Goal: Task Accomplishment & Management: Manage account settings

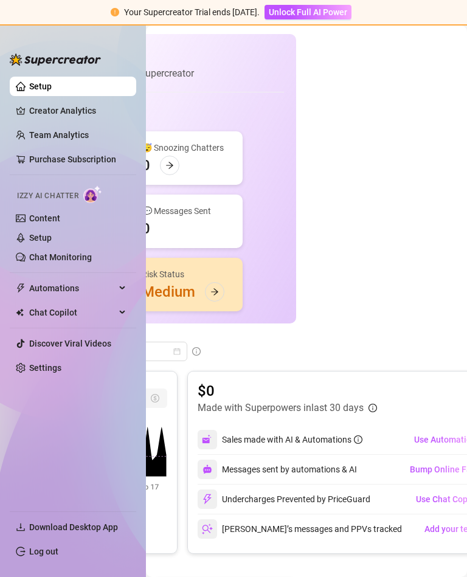
scroll to position [0, 159]
click at [52, 242] on link "Setup" at bounding box center [40, 238] width 22 height 10
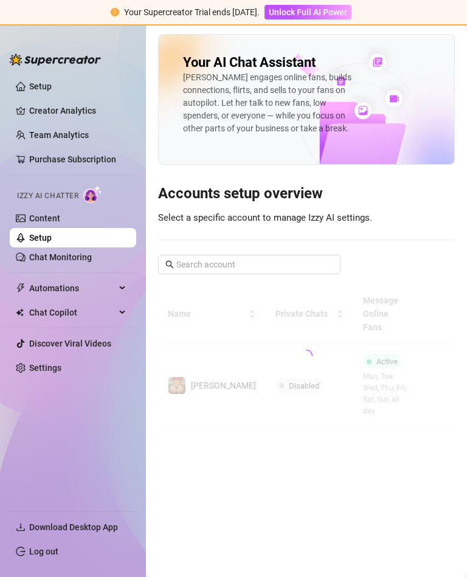
click at [92, 262] on link "Chat Monitoring" at bounding box center [60, 257] width 63 height 10
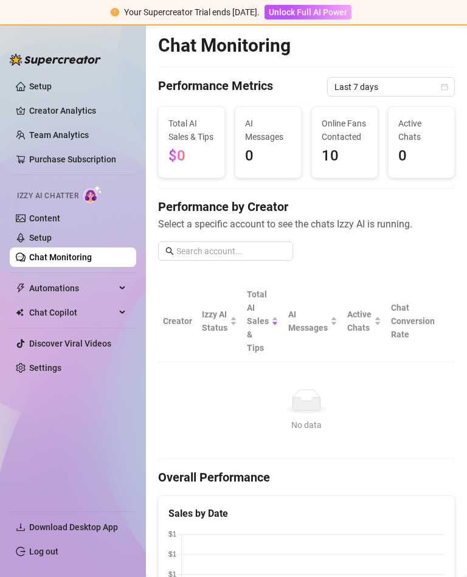
click at [101, 309] on span "Chat Copilot" at bounding box center [72, 312] width 86 height 19
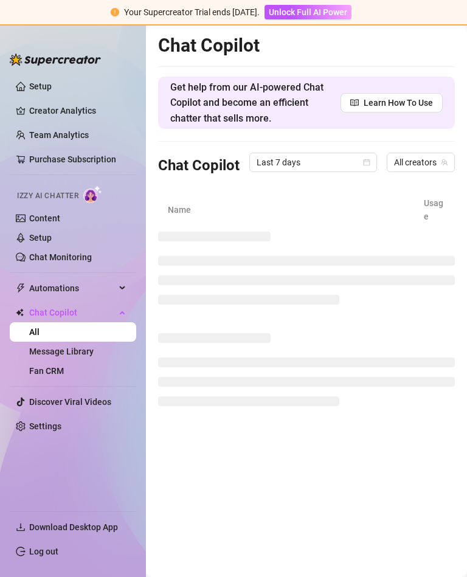
click at [64, 368] on link "Fan CRM" at bounding box center [46, 371] width 35 height 10
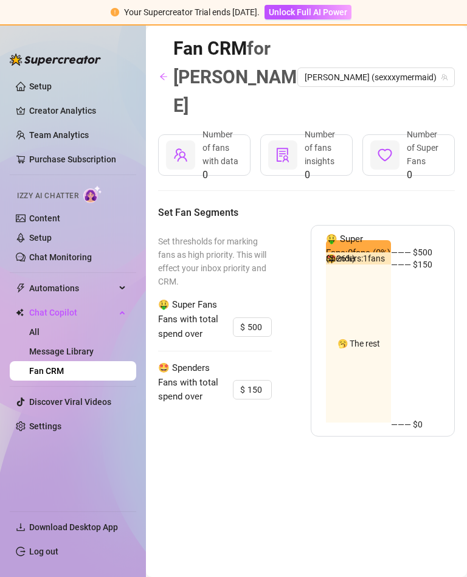
click at [52, 90] on link "Setup" at bounding box center [40, 86] width 22 height 10
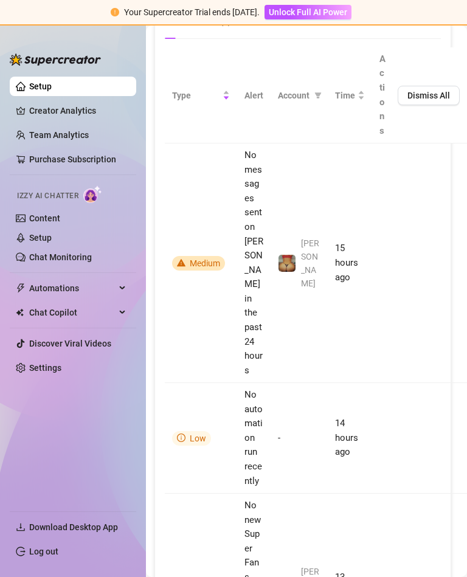
scroll to position [847, 4]
click at [107, 112] on link "Creator Analytics" at bounding box center [77, 110] width 97 height 19
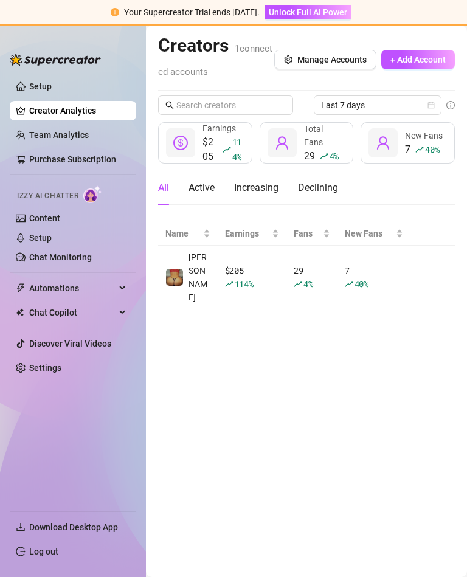
click at [63, 153] on link "Purchase Subscription" at bounding box center [77, 158] width 97 height 19
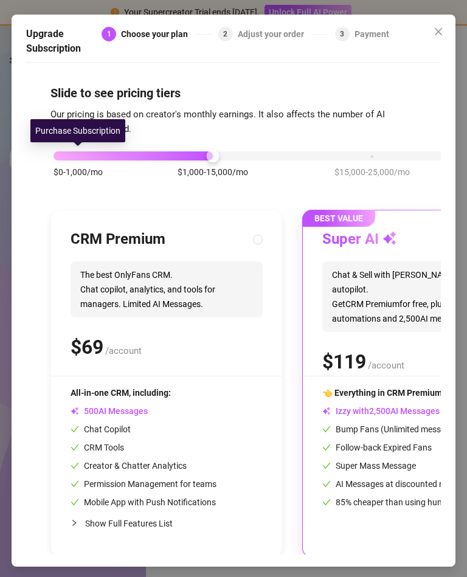
click at [446, 27] on span "Close" at bounding box center [437, 32] width 19 height 10
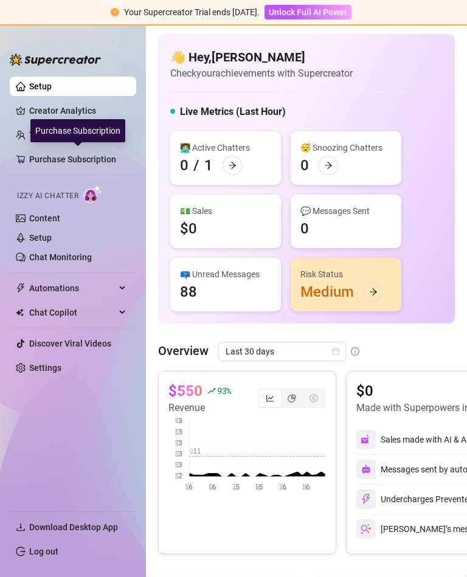
click at [441, 16] on div "Your Supercreator Trial ends [DATE]. Unlock Full AI Power" at bounding box center [233, 13] width 467 height 26
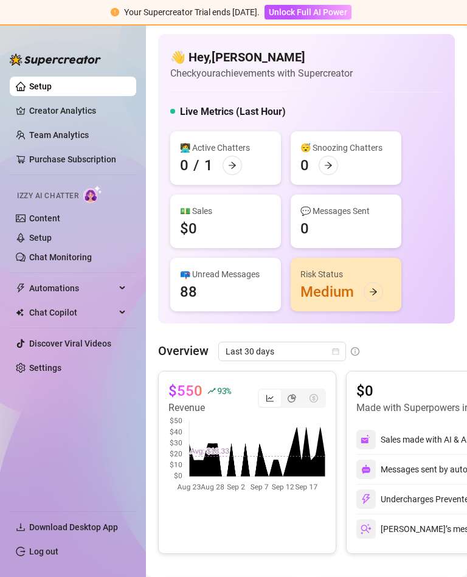
click at [75, 118] on link "Creator Analytics" at bounding box center [77, 110] width 97 height 19
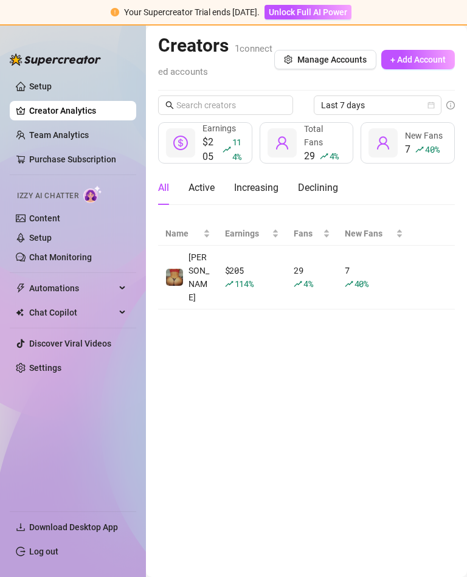
click at [70, 120] on link "Creator Analytics" at bounding box center [77, 110] width 97 height 19
click at [295, 149] on div at bounding box center [281, 142] width 29 height 29
click at [314, 142] on span "Total Fans" at bounding box center [313, 135] width 19 height 23
click at [314, 165] on div "Last 7 days $205 114 % Earnings 29 4 % Total Fans 7 40 % New Fans All Active In…" at bounding box center [306, 202] width 297 height 214
click at [92, 254] on link "Chat Monitoring" at bounding box center [60, 257] width 63 height 10
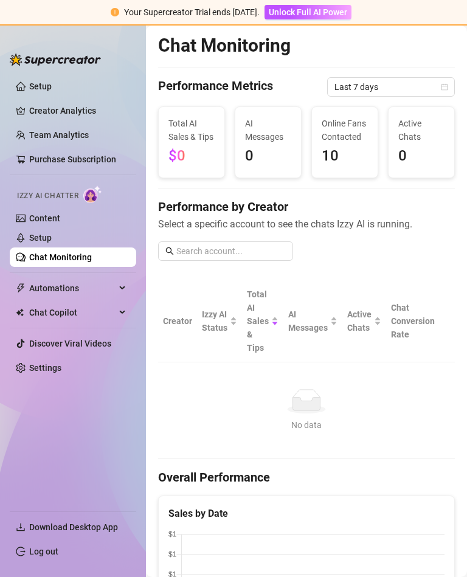
click at [63, 252] on link "Chat Monitoring" at bounding box center [60, 257] width 63 height 10
click at [52, 233] on link "Setup" at bounding box center [40, 238] width 22 height 10
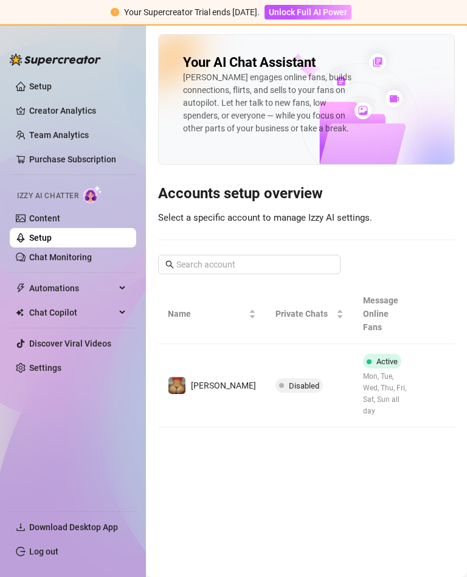
click at [380, 354] on span "Active" at bounding box center [382, 361] width 38 height 15
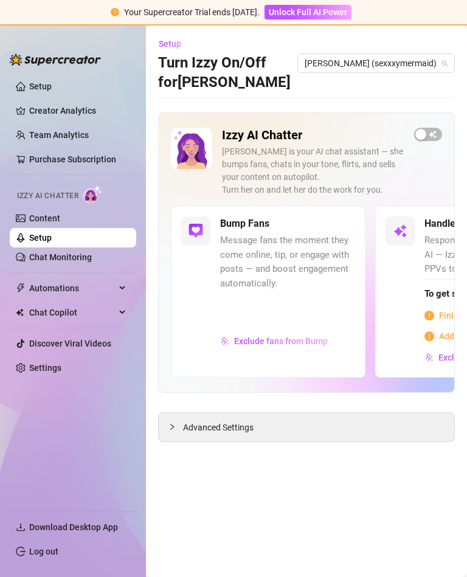
click at [61, 369] on link "Settings" at bounding box center [45, 368] width 32 height 10
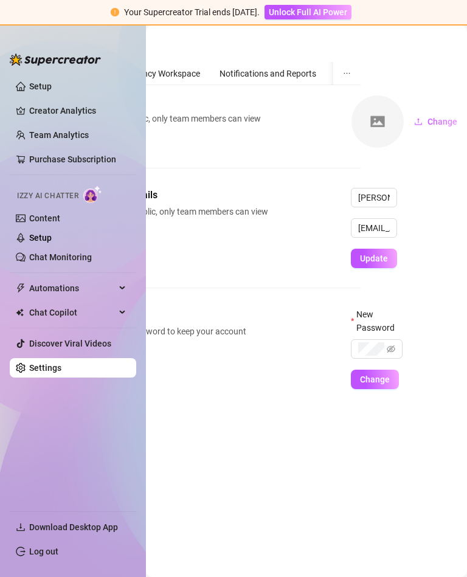
scroll to position [0, 94]
click at [106, 284] on span "Automations" at bounding box center [72, 287] width 86 height 19
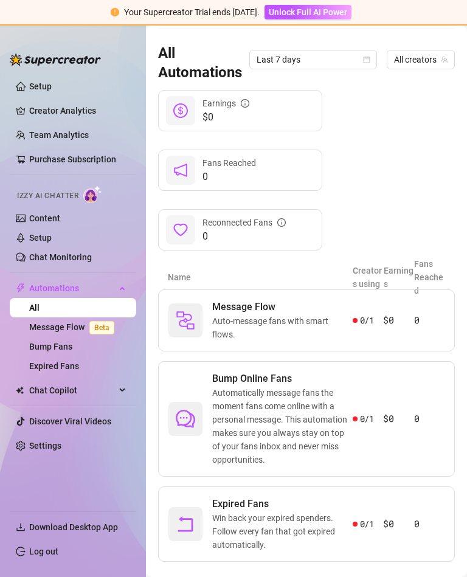
scroll to position [111, 0]
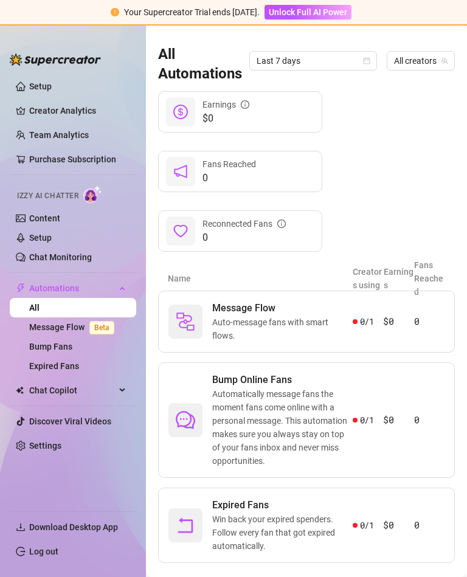
click at [70, 382] on span "Chat Copilot" at bounding box center [72, 389] width 86 height 19
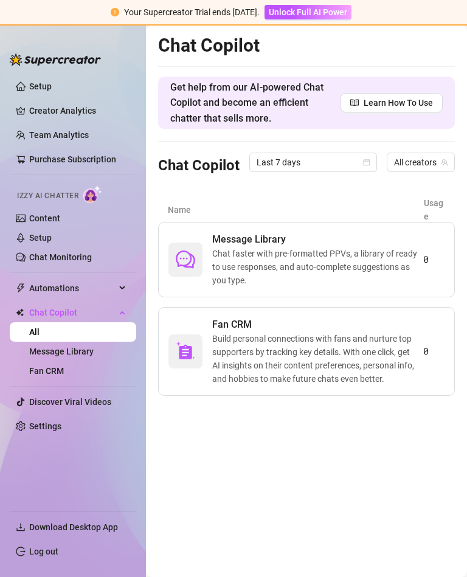
click at [92, 346] on link "Message Library" at bounding box center [61, 351] width 64 height 10
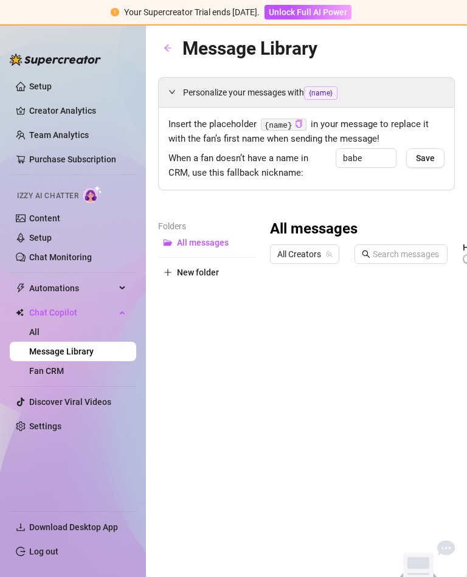
click at [64, 373] on link "Fan CRM" at bounding box center [46, 371] width 35 height 10
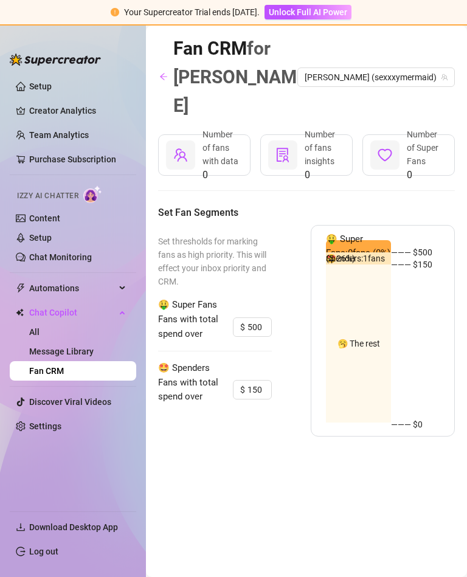
click at [83, 346] on link "Message Library" at bounding box center [61, 351] width 64 height 10
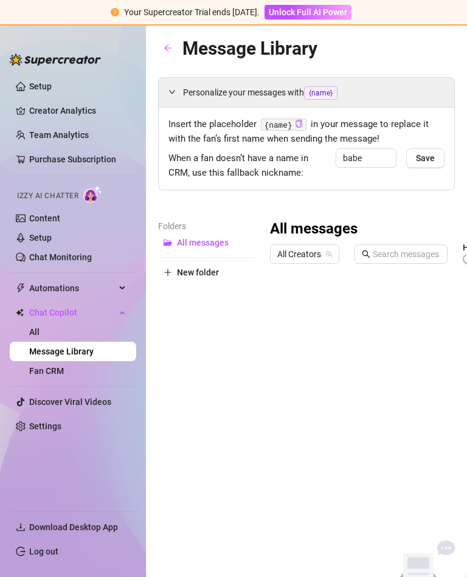
click at [209, 219] on article "Folders" at bounding box center [206, 225] width 97 height 13
click at [195, 238] on span "All messages" at bounding box center [203, 243] width 52 height 10
click at [211, 238] on span "All messages" at bounding box center [203, 243] width 52 height 10
click at [39, 332] on link "All" at bounding box center [34, 332] width 10 height 10
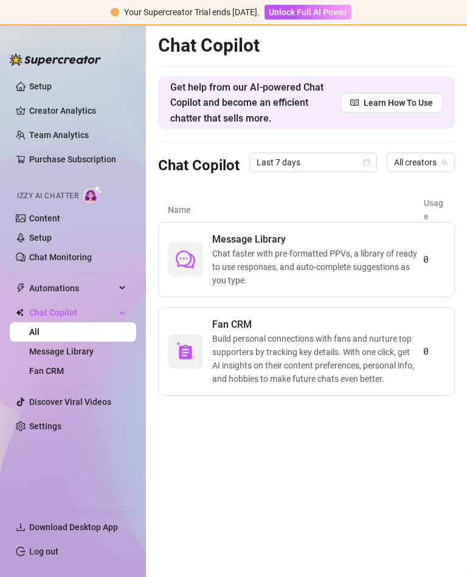
click at [52, 236] on link "Setup" at bounding box center [40, 238] width 22 height 10
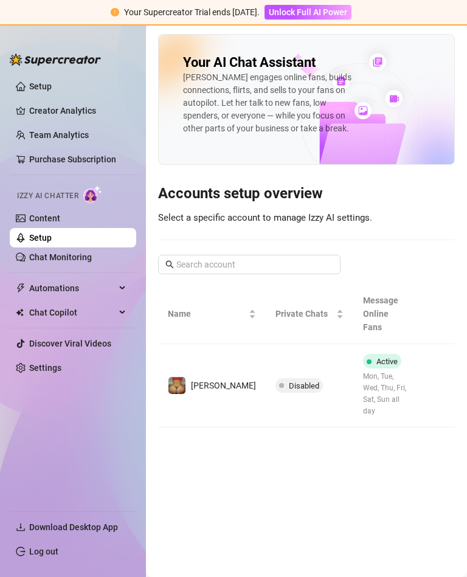
click at [272, 351] on td "Disabled" at bounding box center [309, 385] width 87 height 83
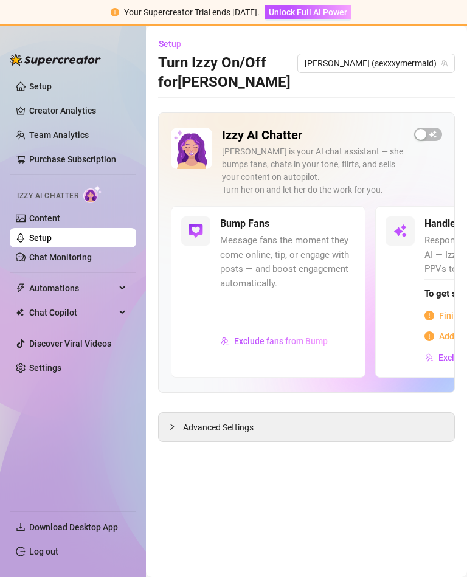
click at [416, 130] on div "button" at bounding box center [420, 134] width 11 height 11
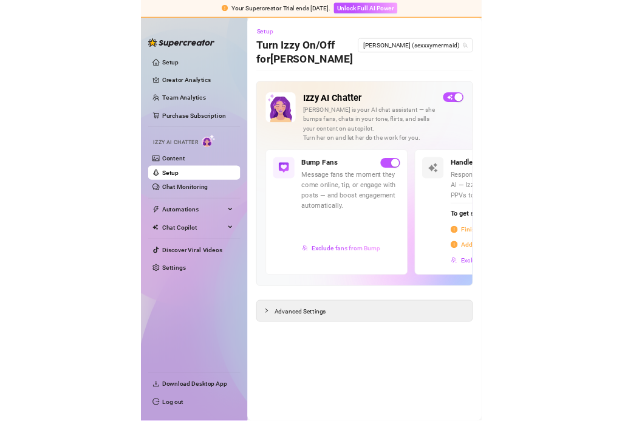
scroll to position [22, 0]
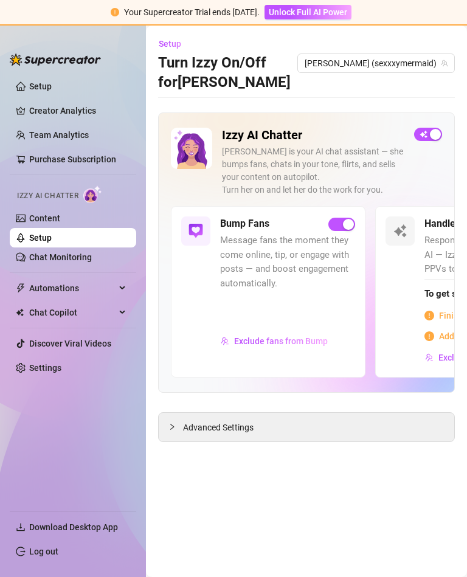
click at [418, 206] on div "Handle Chats with AI Respond to fan messages with AI — Izzy chats, flirts, and …" at bounding box center [472, 291] width 194 height 171
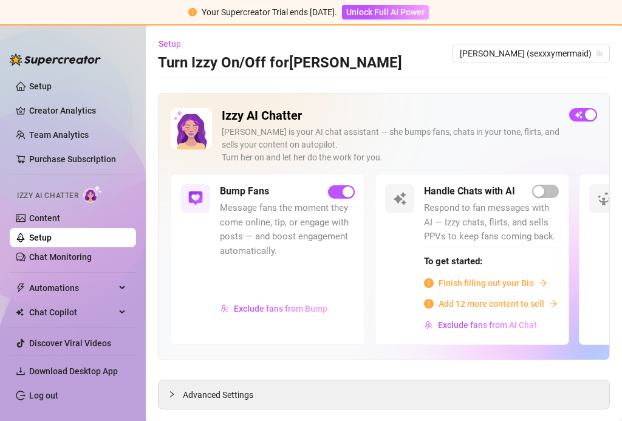
scroll to position [0, 0]
click at [466, 185] on span "button" at bounding box center [545, 191] width 27 height 13
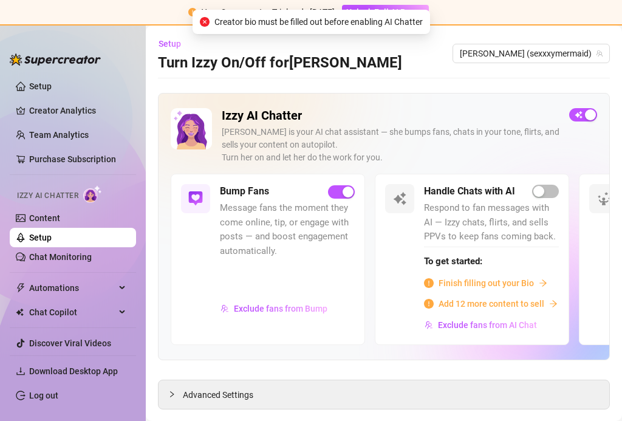
click at [466, 171] on main "Setup Turn Izzy On/Off for [PERSON_NAME] (sexxxymermaid) Izzy AI Chatter [PERSO…" at bounding box center [384, 236] width 476 height 420
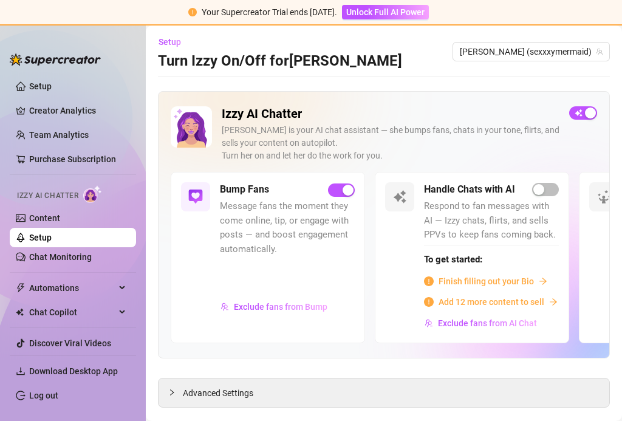
scroll to position [1, 0]
click at [226, 387] on span "Advanced Settings" at bounding box center [218, 393] width 70 height 13
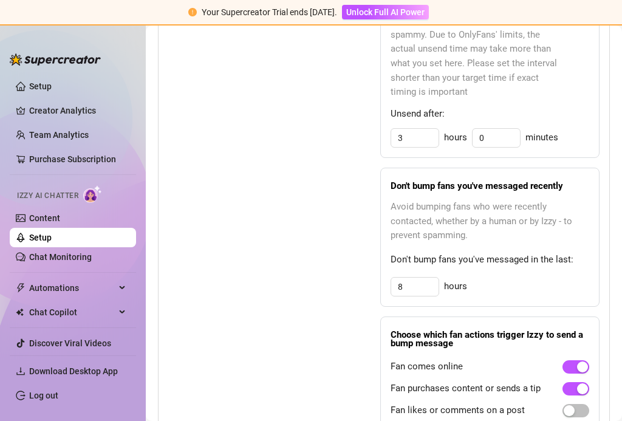
scroll to position [841, 0]
click at [425, 278] on input "8" at bounding box center [414, 287] width 47 height 18
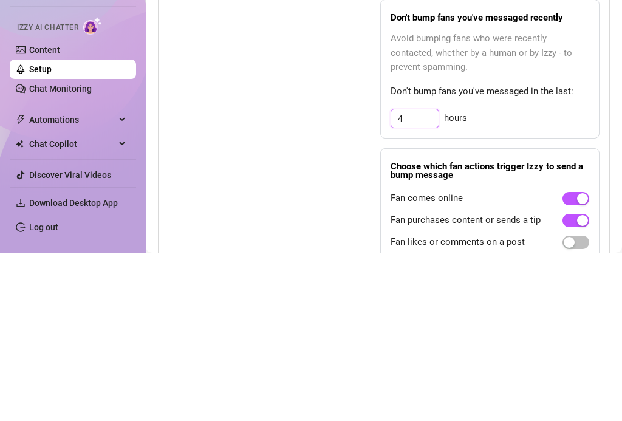
type input "4"
click at [326, 115] on div "Bump Fans Settings Unsend Automatically Automatically unsend Bump Messages if t…" at bounding box center [383, 195] width 431 height 469
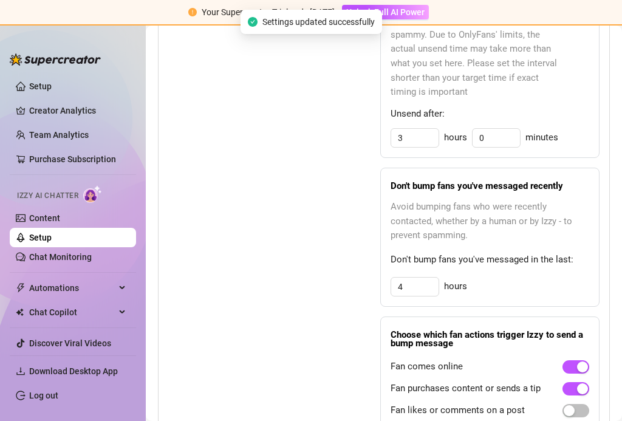
scroll to position [899, 0]
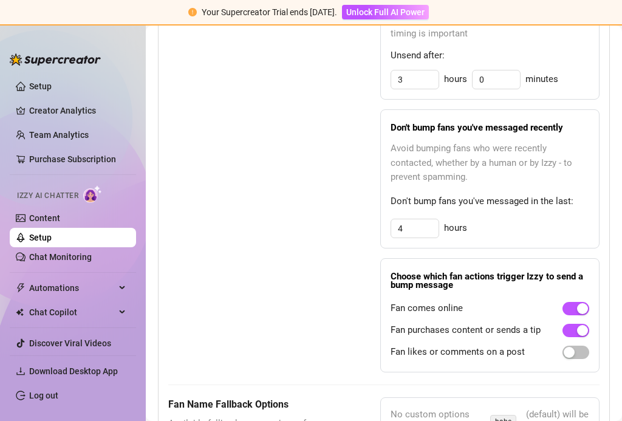
click at [466, 346] on span "button" at bounding box center [576, 352] width 27 height 13
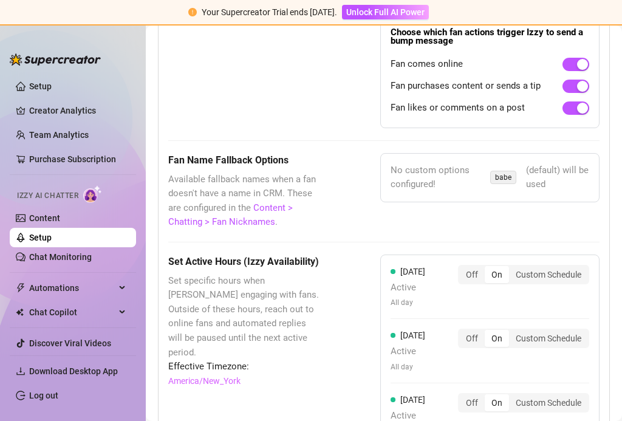
scroll to position [1151, 0]
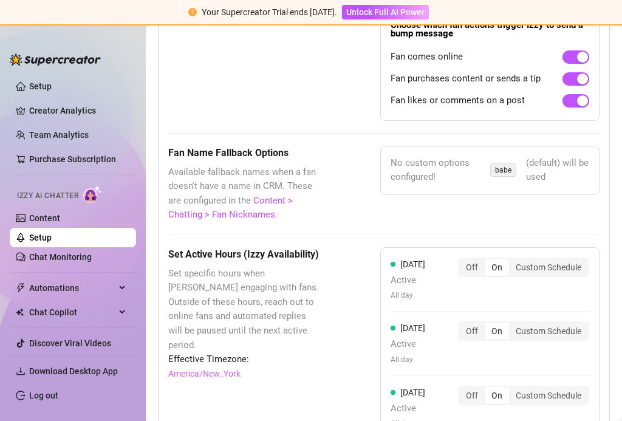
click at [466, 163] on span "babe" at bounding box center [503, 169] width 26 height 13
click at [252, 195] on link "Content > Chatting > Fan Nicknames" at bounding box center [230, 208] width 125 height 26
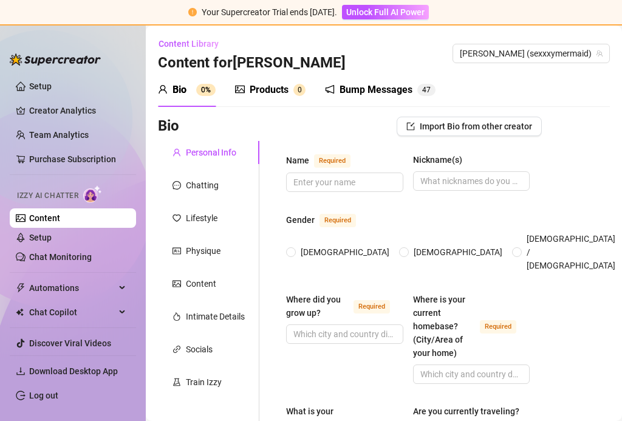
click at [75, 163] on link "Purchase Subscription" at bounding box center [77, 158] width 97 height 19
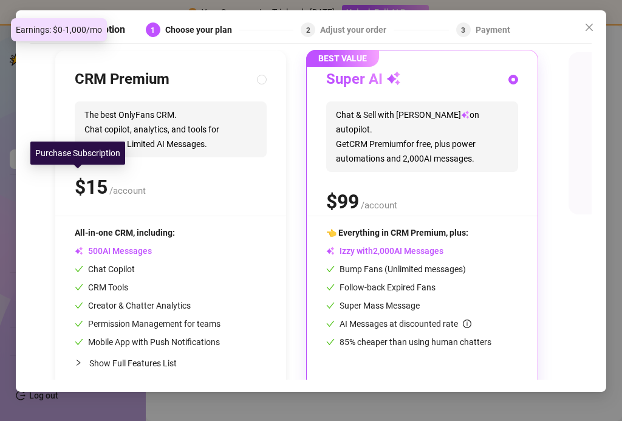
scroll to position [124, 0]
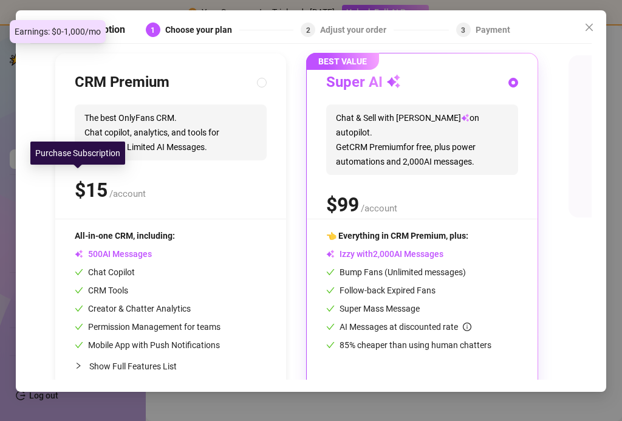
click at [466, 320] on div "AI Messages at discounted rate" at bounding box center [422, 326] width 192 height 13
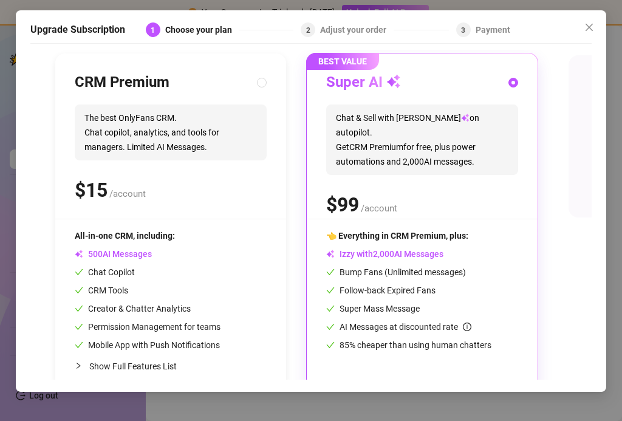
click at [466, 323] on icon "info-circle" at bounding box center [467, 327] width 9 height 9
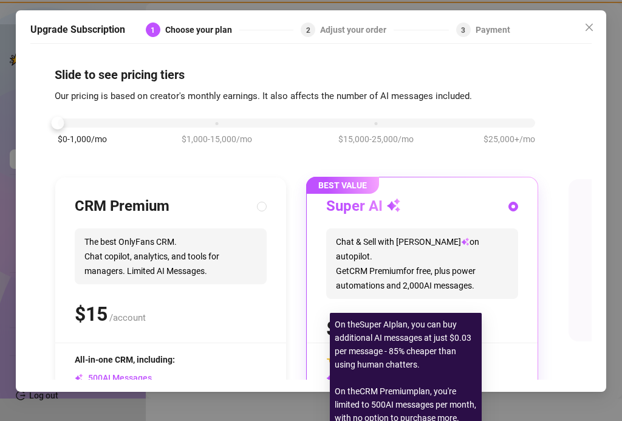
scroll to position [0, 1]
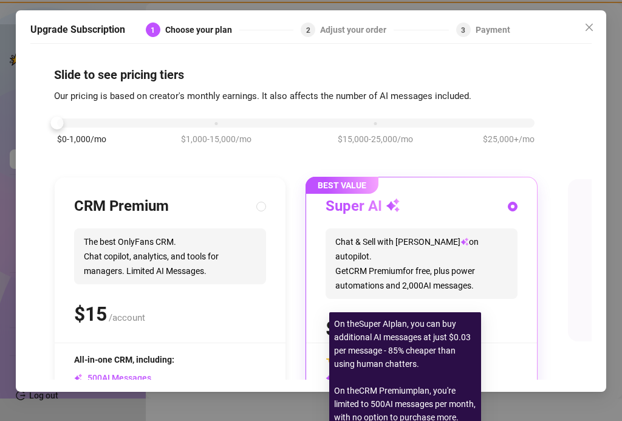
click at [95, 116] on div "$0-1,000/mo $1,000-15,000/mo $15,000-25,000/mo $25,000+/mo" at bounding box center [296, 119] width 478 height 7
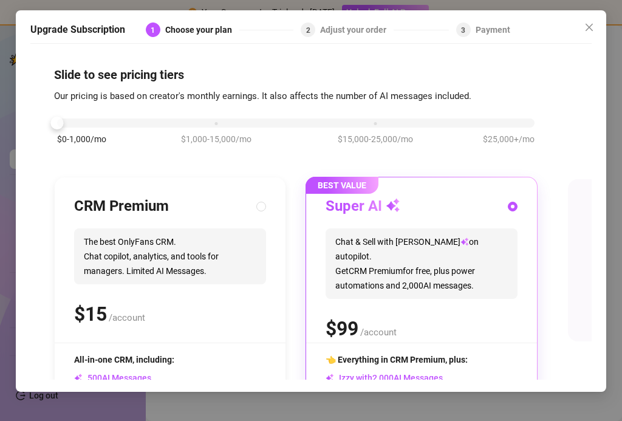
click at [70, 118] on div at bounding box center [296, 122] width 478 height 9
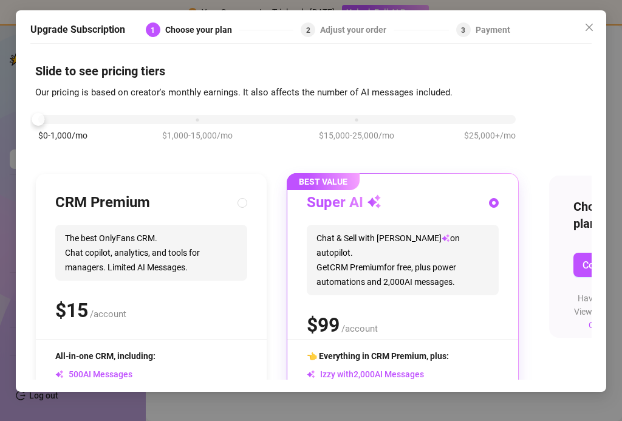
scroll to position [8, 19]
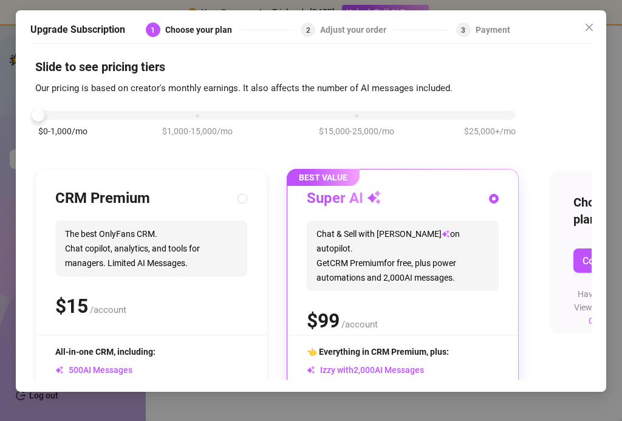
click at [103, 111] on div at bounding box center [277, 115] width 478 height 9
click at [200, 108] on div "$0-1,000/mo $1,000-15,000/mo $15,000-25,000/mo $25,000+/mo" at bounding box center [277, 111] width 478 height 7
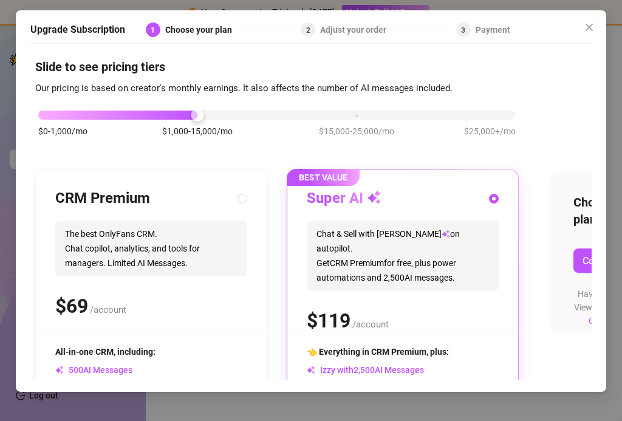
click at [466, 10] on div "Upgrade Subscription 1 Choose your plan 2 Adjust your order 3 Payment Slide to …" at bounding box center [311, 201] width 591 height 382
click at [466, 24] on icon "close" at bounding box center [589, 27] width 7 height 7
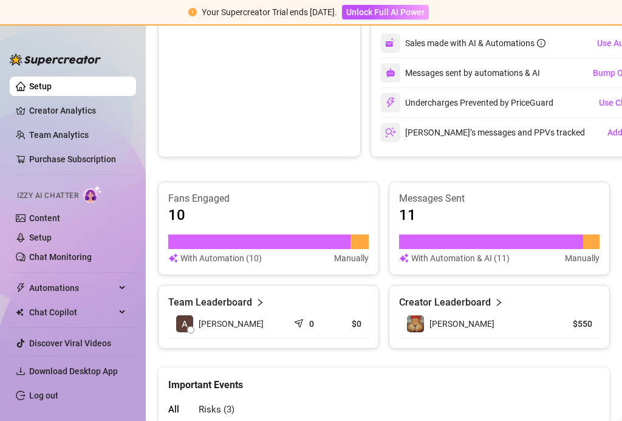
scroll to position [332, 0]
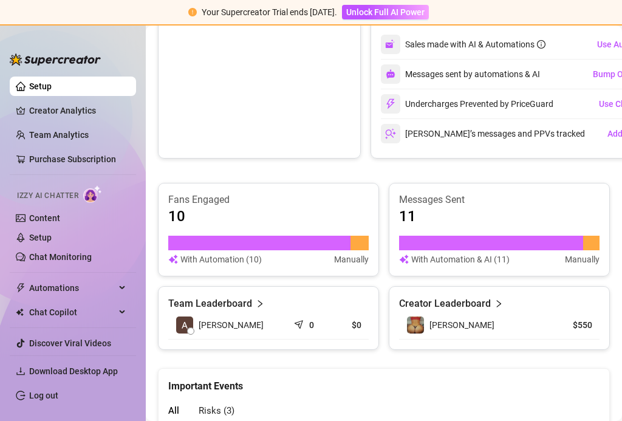
click at [270, 66] on canvas at bounding box center [259, 65] width 182 height 91
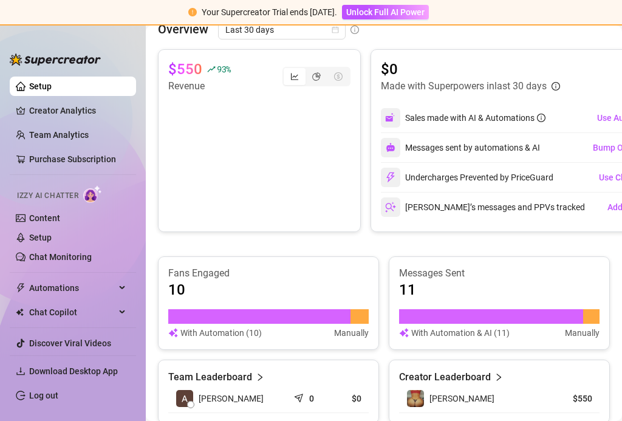
scroll to position [263, 2]
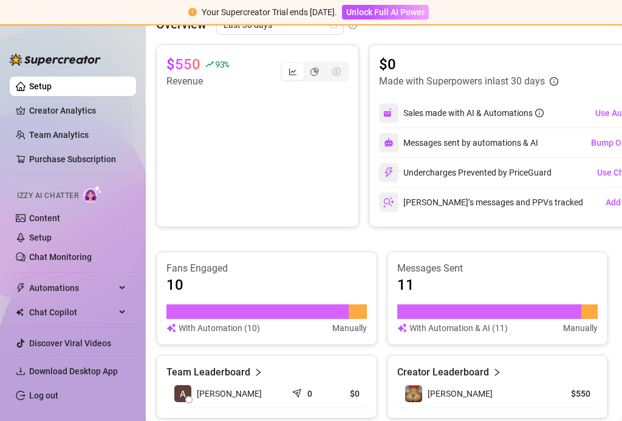
click at [338, 67] on icon "dollar-circle" at bounding box center [336, 71] width 9 height 9
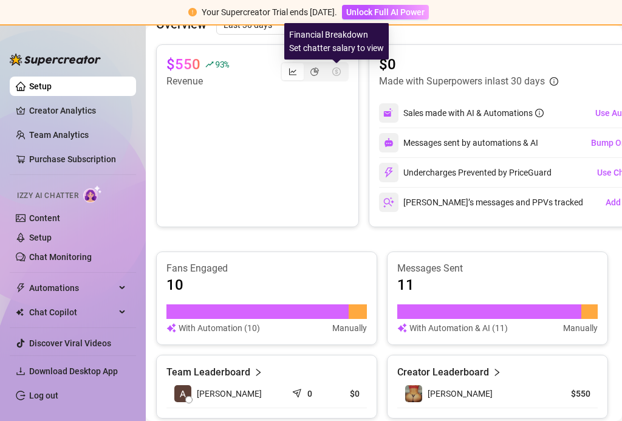
click at [314, 67] on icon "pie-chart" at bounding box center [314, 71] width 9 height 9
click at [307, 65] on input "segmented control" at bounding box center [307, 65] width 0 height 0
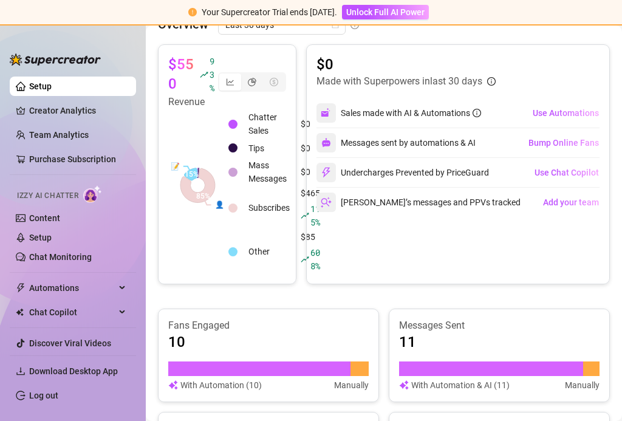
scroll to position [263, 0]
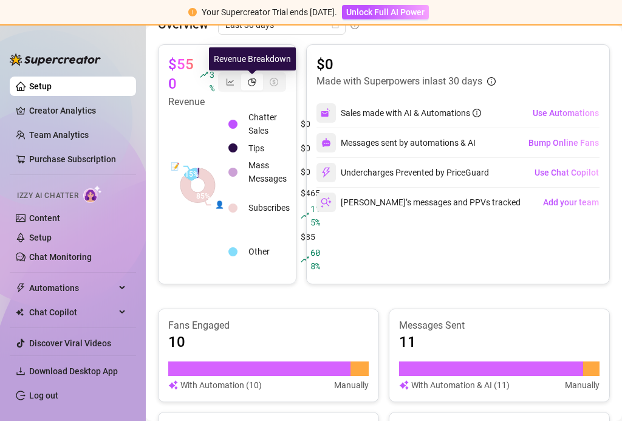
click at [272, 78] on icon "dollar-circle" at bounding box center [274, 82] width 9 height 9
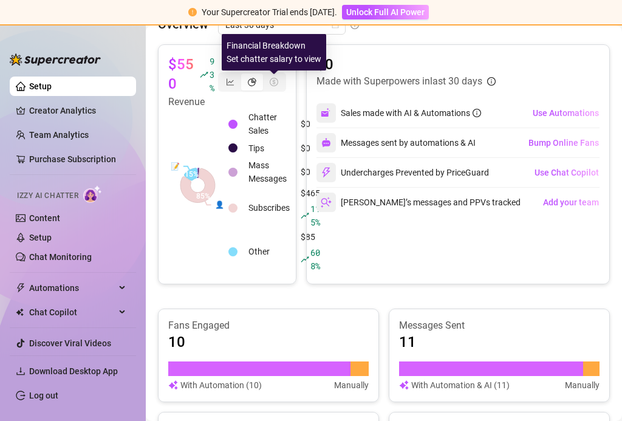
click at [284, 72] on div "segmented control" at bounding box center [252, 81] width 68 height 19
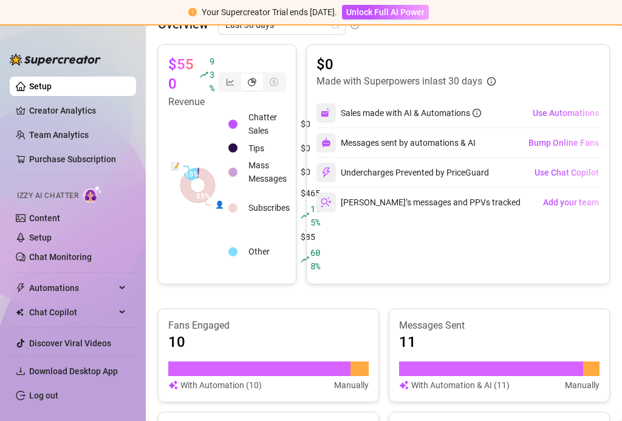
click at [289, 47] on div "$550 93 % Revenue 👤 📝 85% 15% Chatter Sales $0 Tips $0 Mass Messages $0 Subscri…" at bounding box center [227, 164] width 139 height 240
click at [284, 74] on div "segmented control" at bounding box center [274, 82] width 22 height 17
click at [262, 74] on div "segmented control" at bounding box center [252, 82] width 22 height 17
click at [244, 75] on input "segmented control" at bounding box center [244, 75] width 0 height 0
click at [278, 74] on div "segmented control" at bounding box center [274, 82] width 22 height 17
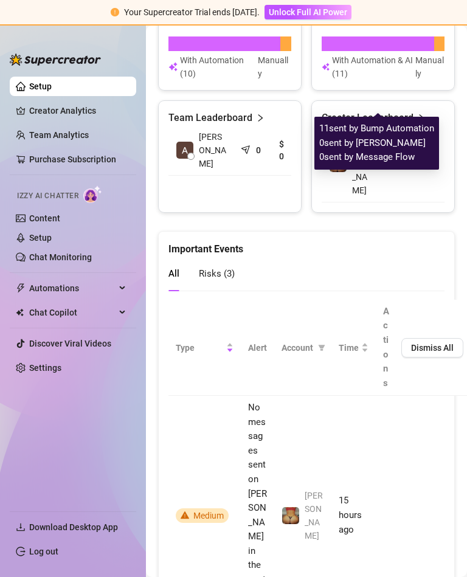
scroll to position [702, 0]
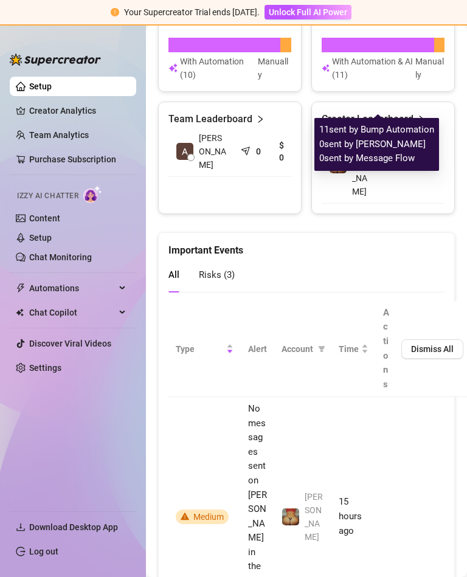
click at [224, 28] on div "10" at bounding box center [229, 18] width 123 height 19
click at [195, 28] on div "10" at bounding box center [229, 18] width 123 height 19
click at [259, 52] on div at bounding box center [224, 45] width 112 height 15
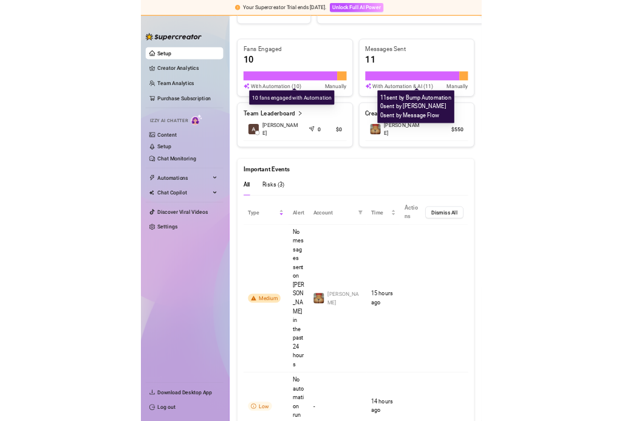
scroll to position [561, 1]
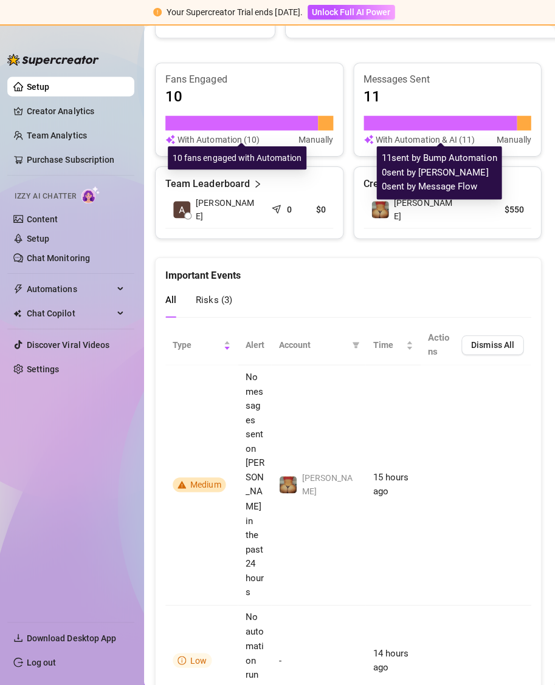
click at [411, 125] on div at bounding box center [441, 122] width 153 height 15
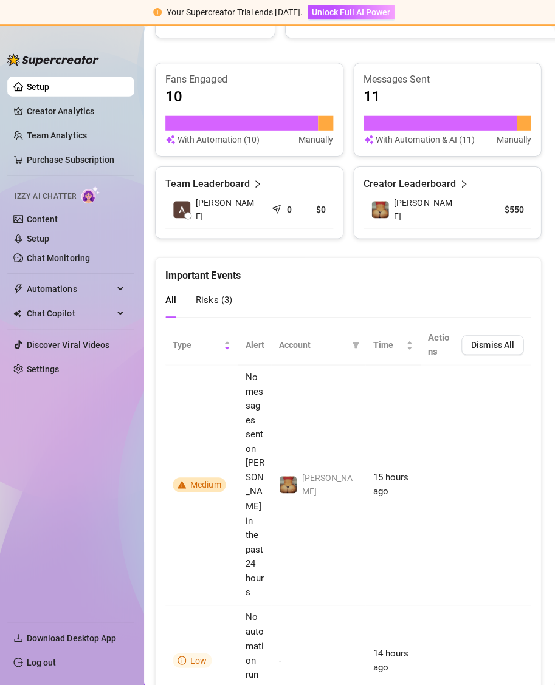
click at [392, 86] on article "Messages Sent" at bounding box center [448, 79] width 167 height 13
click at [400, 81] on article "Messages Sent" at bounding box center [448, 79] width 167 height 13
click at [466, 146] on article "With Automation & AI (11)" at bounding box center [426, 138] width 98 height 13
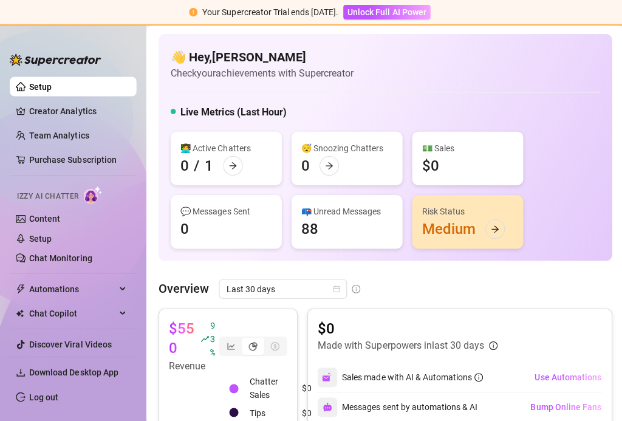
scroll to position [0, 0]
click at [66, 254] on link "Chat Monitoring" at bounding box center [60, 257] width 63 height 10
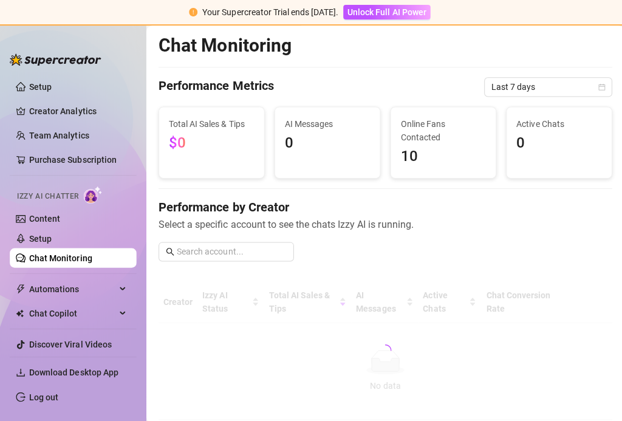
click at [65, 256] on link "Chat Monitoring" at bounding box center [60, 257] width 63 height 10
click at [466, 95] on span "Last 7 days" at bounding box center [546, 87] width 113 height 18
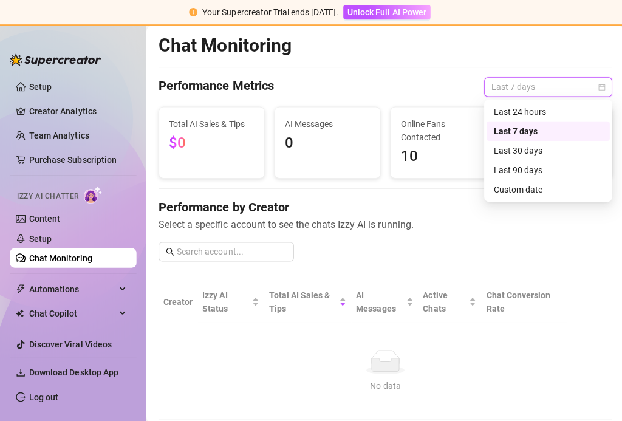
click at [466, 145] on div "Last 30 days" at bounding box center [546, 149] width 108 height 13
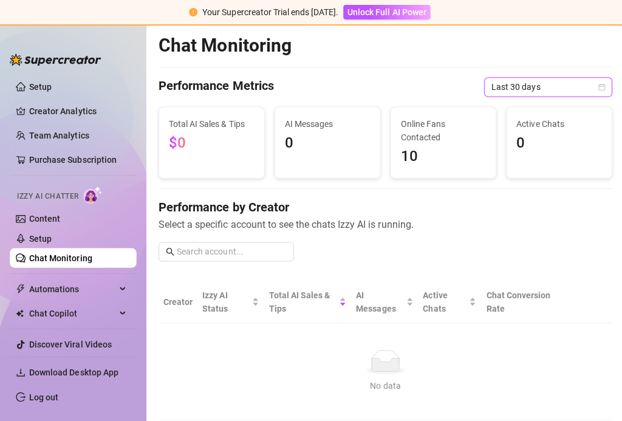
click at [419, 148] on span "10" at bounding box center [441, 156] width 85 height 23
click at [47, 294] on span "Automations" at bounding box center [72, 287] width 86 height 19
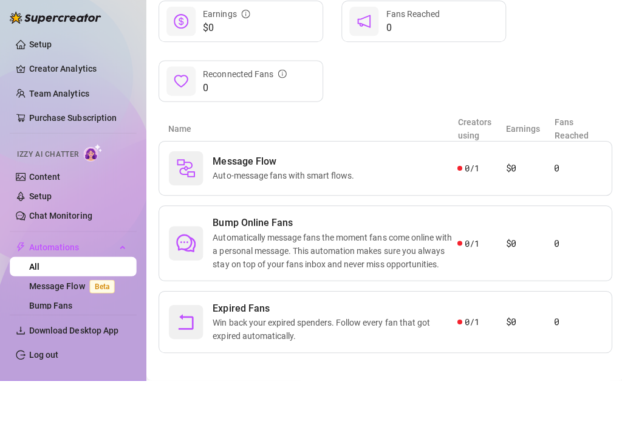
scroll to position [1, 0]
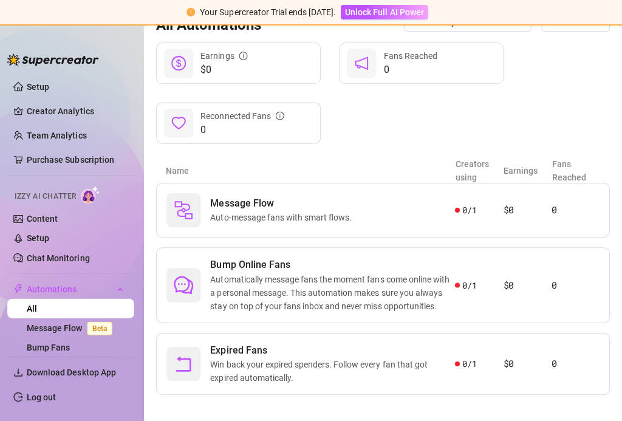
click at [39, 312] on link "All" at bounding box center [34, 308] width 10 height 10
click at [63, 322] on link "Message Flow Beta" at bounding box center [74, 327] width 90 height 10
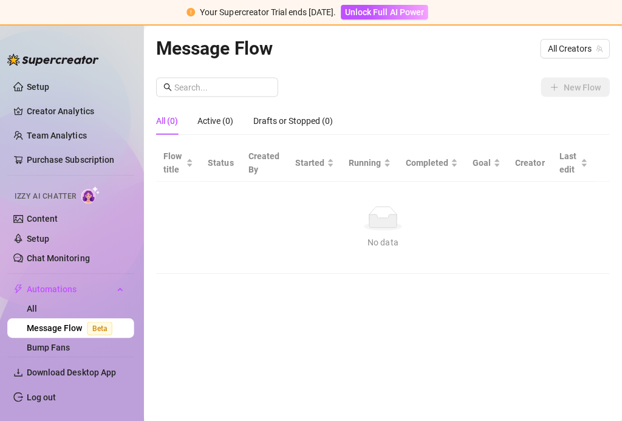
click at [72, 341] on link "Bump Fans" at bounding box center [50, 346] width 43 height 10
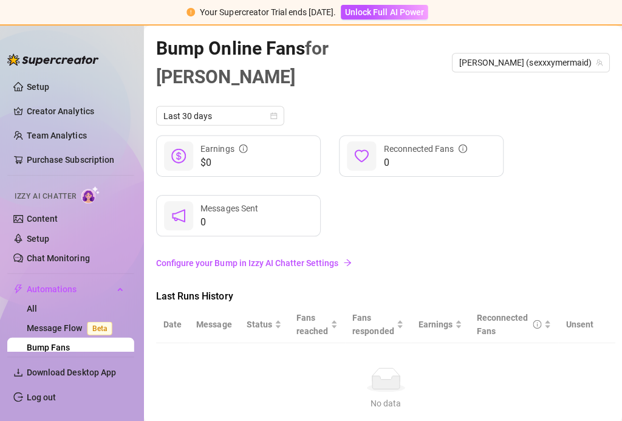
click at [67, 351] on link "Bump Fans" at bounding box center [50, 346] width 43 height 10
click at [60, 361] on link "Expired Fans" at bounding box center [54, 366] width 50 height 10
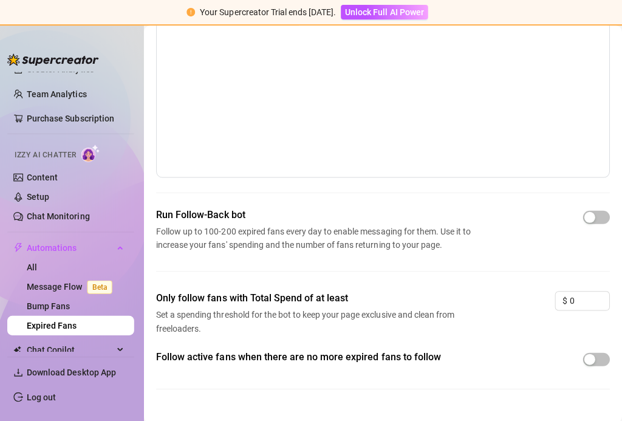
scroll to position [90, 0]
click at [466, 355] on span "button" at bounding box center [596, 358] width 27 height 13
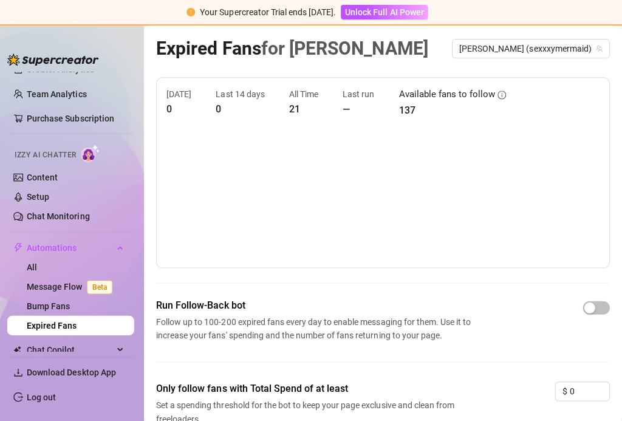
scroll to position [0, 0]
click at [466, 90] on div "[DATE] 0 Last 14 days 0 All Time 21 Last run — Available fans to follow 137" at bounding box center [383, 102] width 431 height 30
click at [466, 93] on div "Available fans to follow" at bounding box center [453, 94] width 107 height 15
click at [466, 94] on div "[DATE] 0 Last 14 days 0 All Time 21 Last run — Available fans to follow 137" at bounding box center [383, 102] width 431 height 30
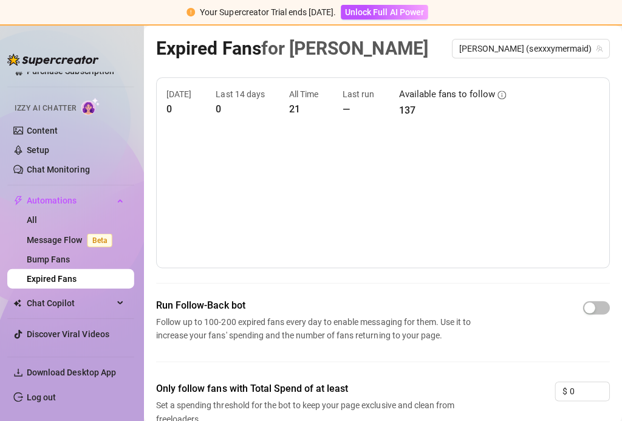
scroll to position [87, 0]
click at [72, 283] on link "Expired Fans" at bounding box center [54, 278] width 50 height 10
click at [53, 312] on span "Chat Copilot" at bounding box center [72, 302] width 86 height 19
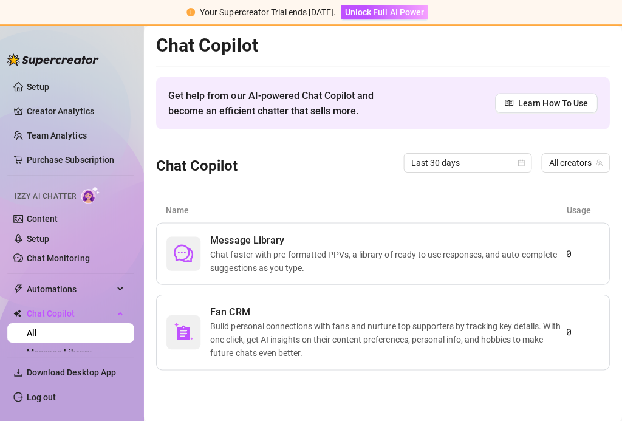
click at [40, 83] on link "Setup" at bounding box center [40, 86] width 22 height 10
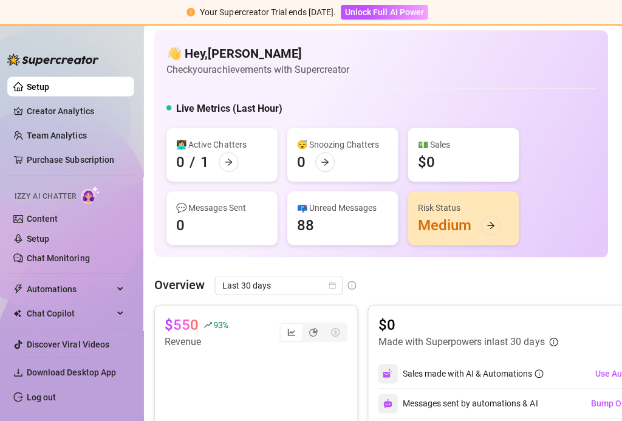
scroll to position [1, 2]
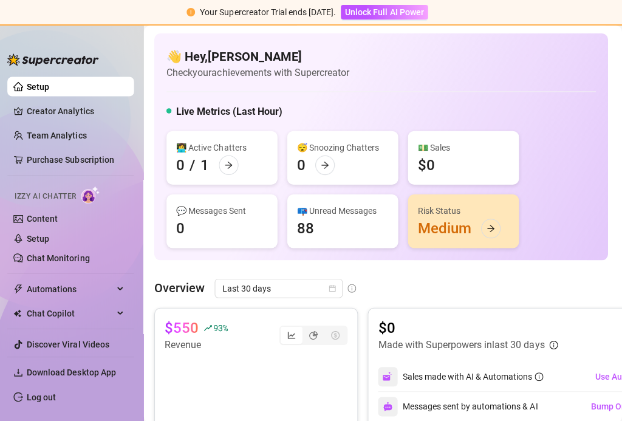
click at [310, 289] on span "Last 30 days" at bounding box center [280, 287] width 113 height 18
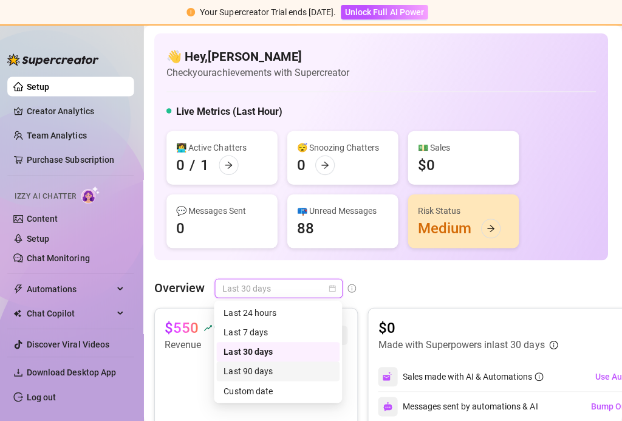
click at [275, 369] on div "Last 90 days" at bounding box center [279, 369] width 108 height 13
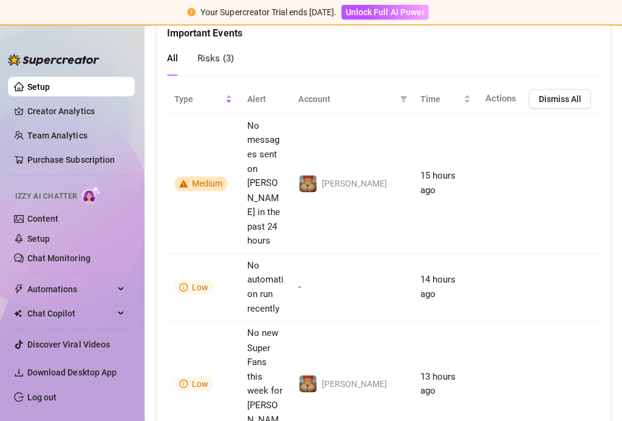
scroll to position [684, 0]
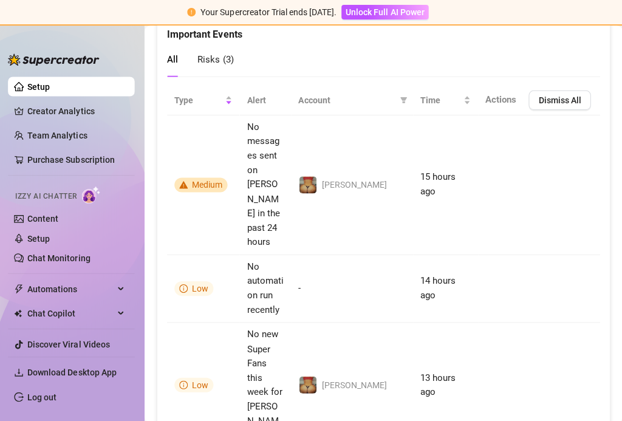
click at [213, 58] on span "Risks ( 3 )" at bounding box center [217, 58] width 36 height 11
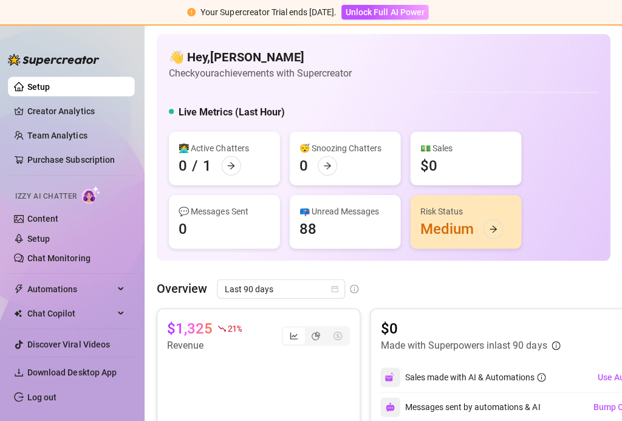
scroll to position [0, 0]
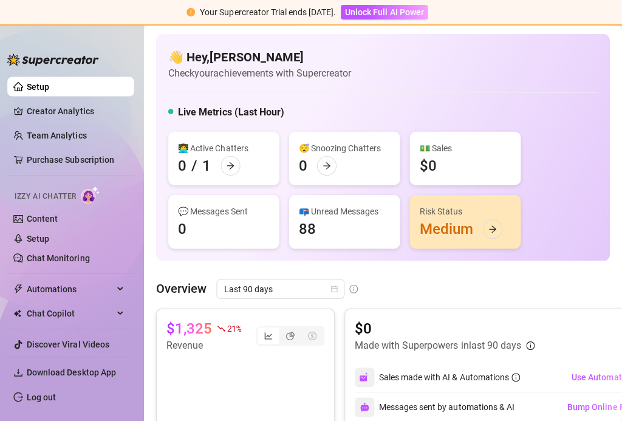
click at [466, 228] on div "Risk Status Medium" at bounding box center [466, 220] width 111 height 53
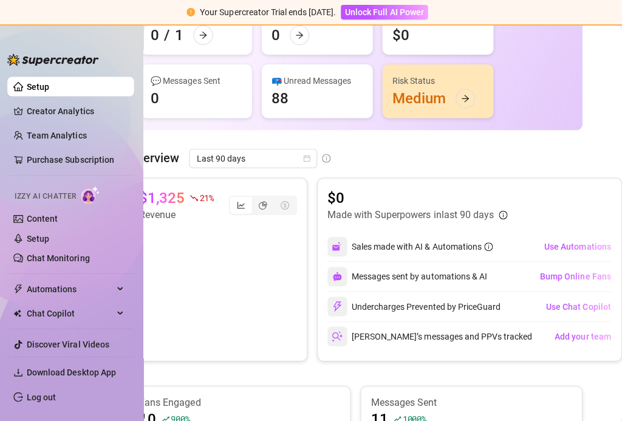
scroll to position [130, 27]
click at [466, 211] on icon "info-circle" at bounding box center [503, 214] width 9 height 9
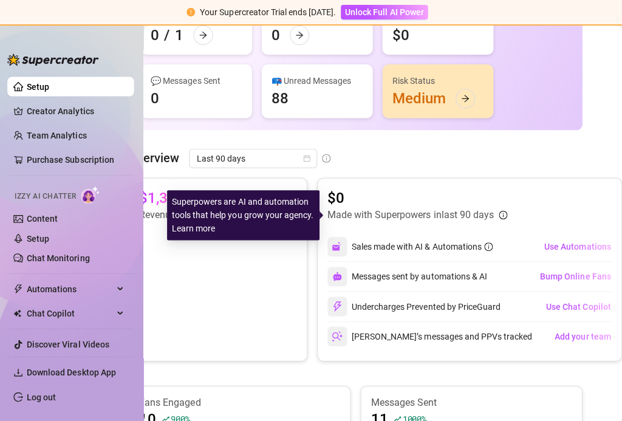
click at [466, 250] on div "Sales made with AI & Automations" at bounding box center [423, 245] width 140 height 13
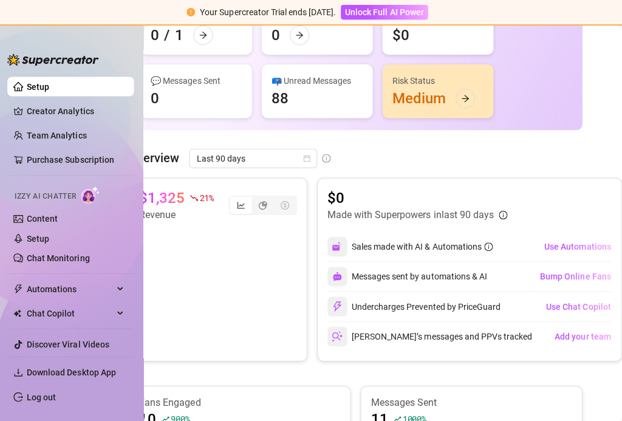
click at [333, 283] on div at bounding box center [338, 275] width 19 height 19
click at [466, 273] on div "Messages sent by automations & AI" at bounding box center [408, 275] width 159 height 19
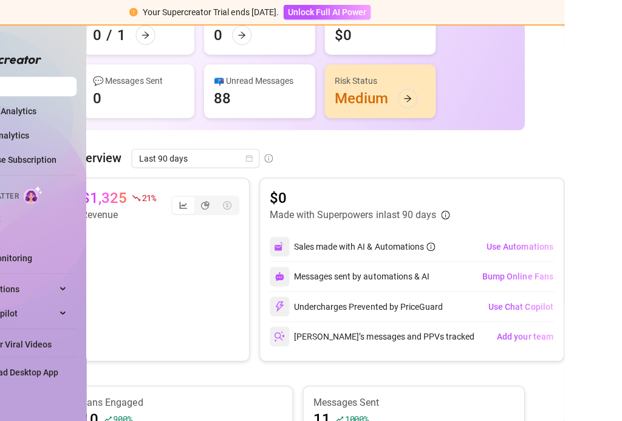
scroll to position [0, 0]
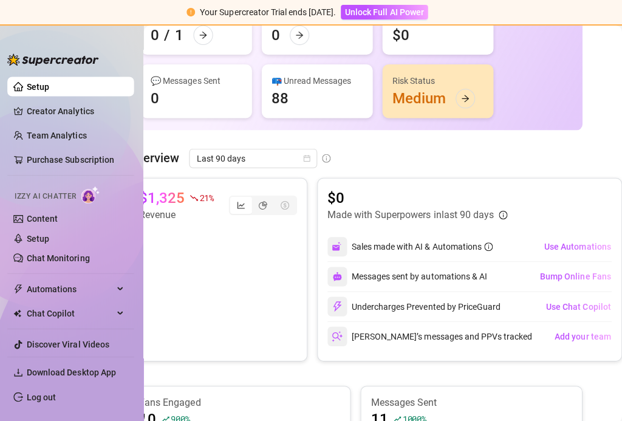
click at [466, 272] on span "Bump Online Fans" at bounding box center [576, 276] width 70 height 10
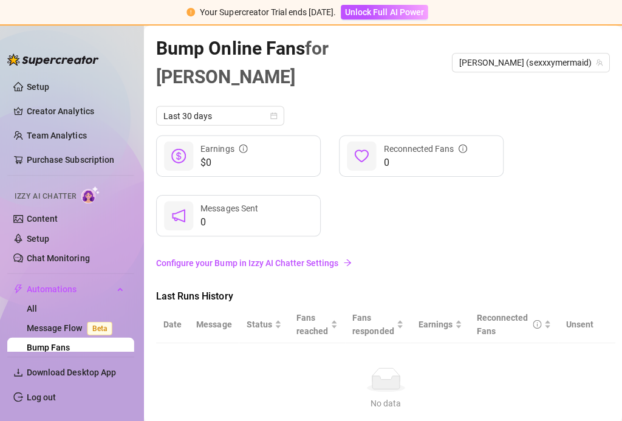
click at [265, 255] on link "Configure your Bump in Izzy AI Chatter Settings" at bounding box center [384, 261] width 452 height 13
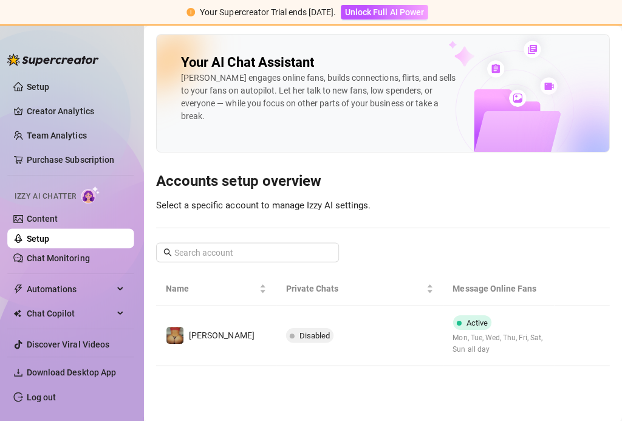
click at [108, 376] on span "Download Desktop App" at bounding box center [73, 371] width 89 height 10
